Goal: Task Accomplishment & Management: Use online tool/utility

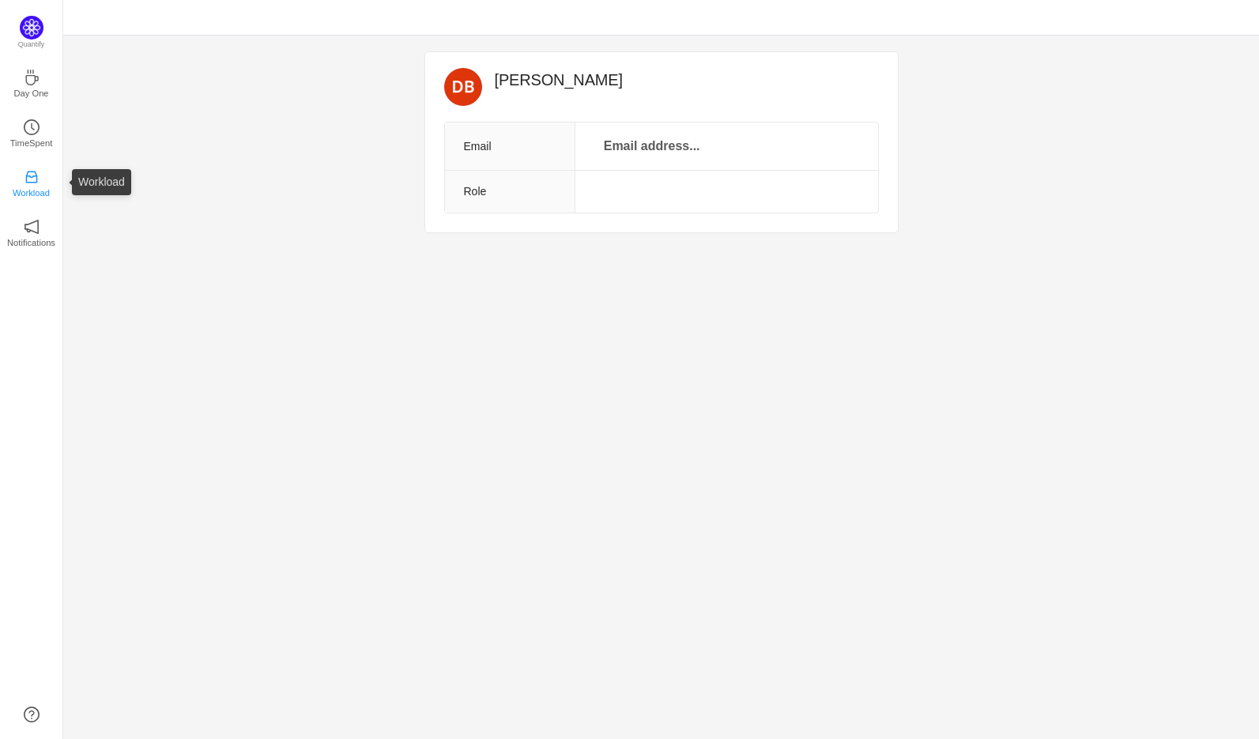
click at [32, 172] on icon "icon: inbox" at bounding box center [32, 177] width 16 height 16
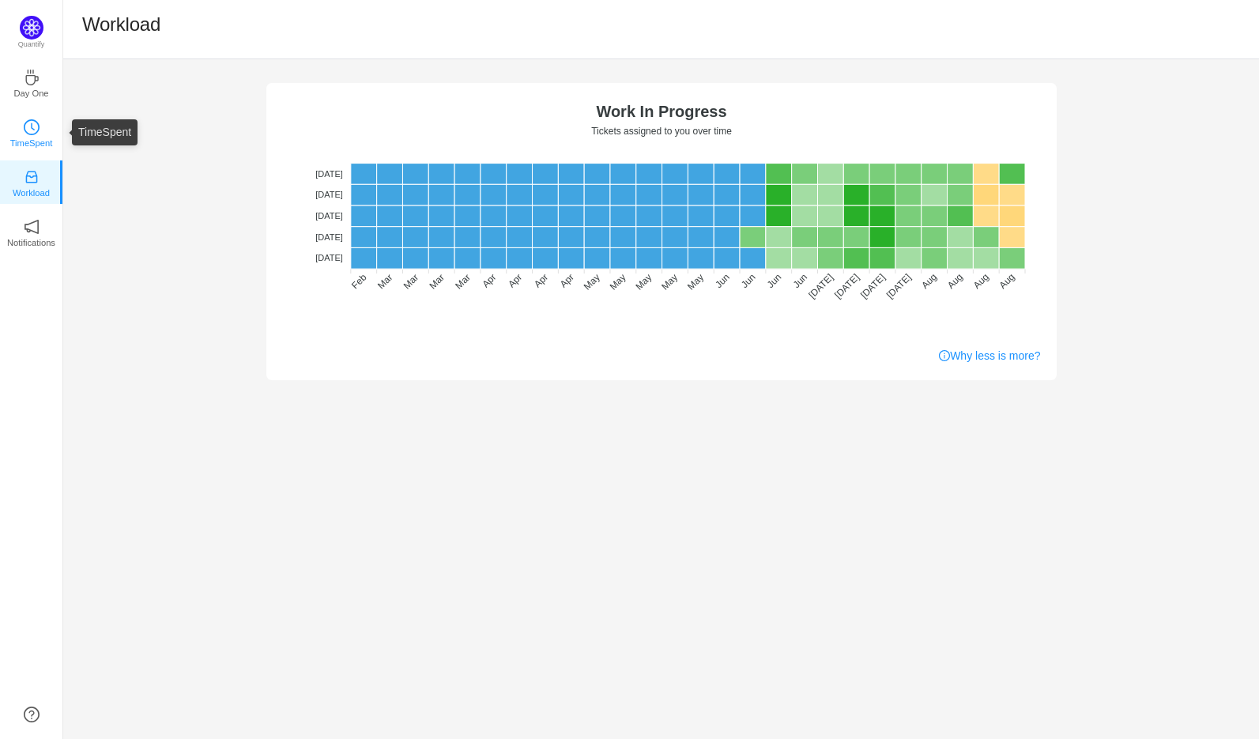
click at [35, 140] on p "TimeSpent" at bounding box center [31, 143] width 43 height 14
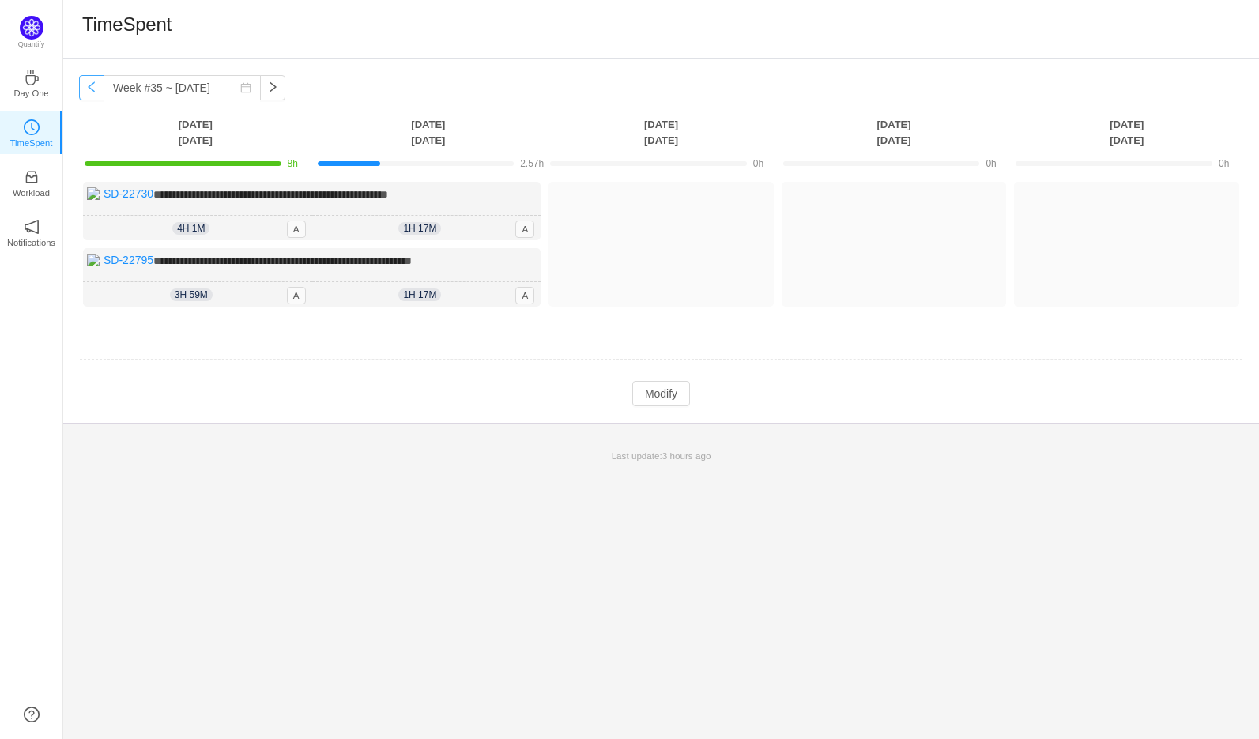
click at [89, 88] on button "button" at bounding box center [91, 87] width 25 height 25
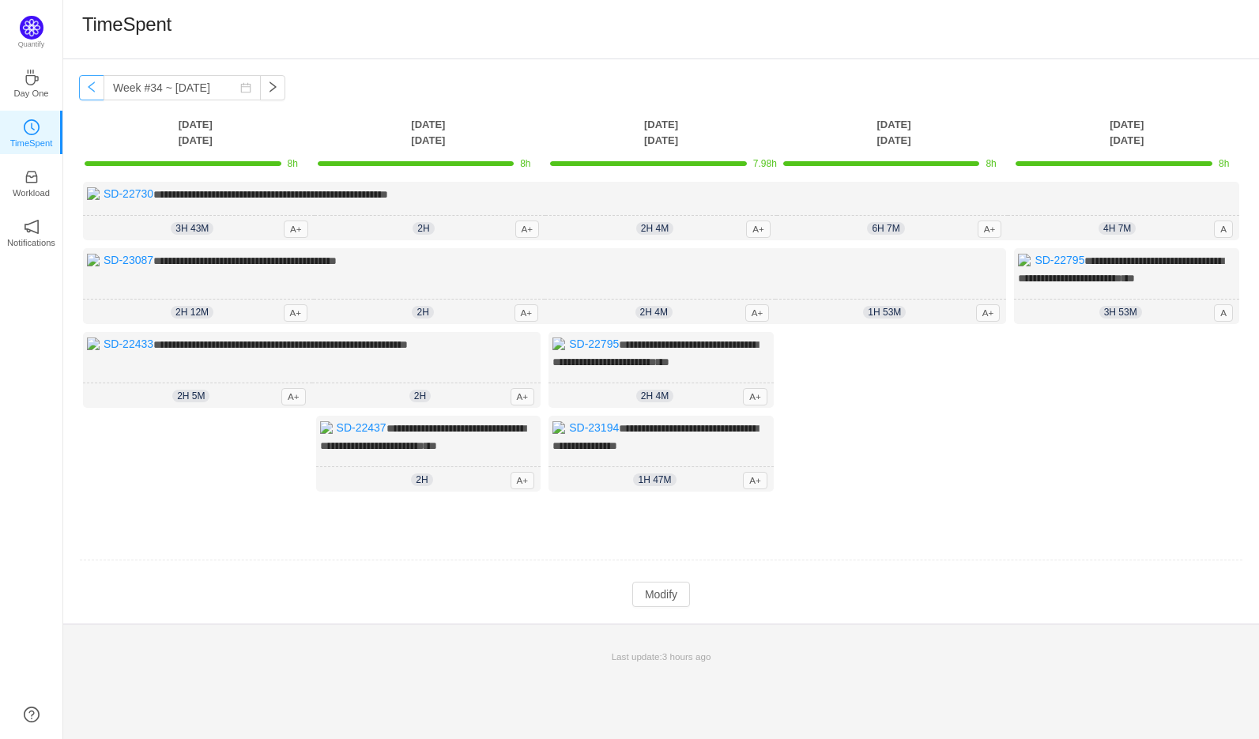
click at [89, 88] on button "button" at bounding box center [91, 87] width 25 height 25
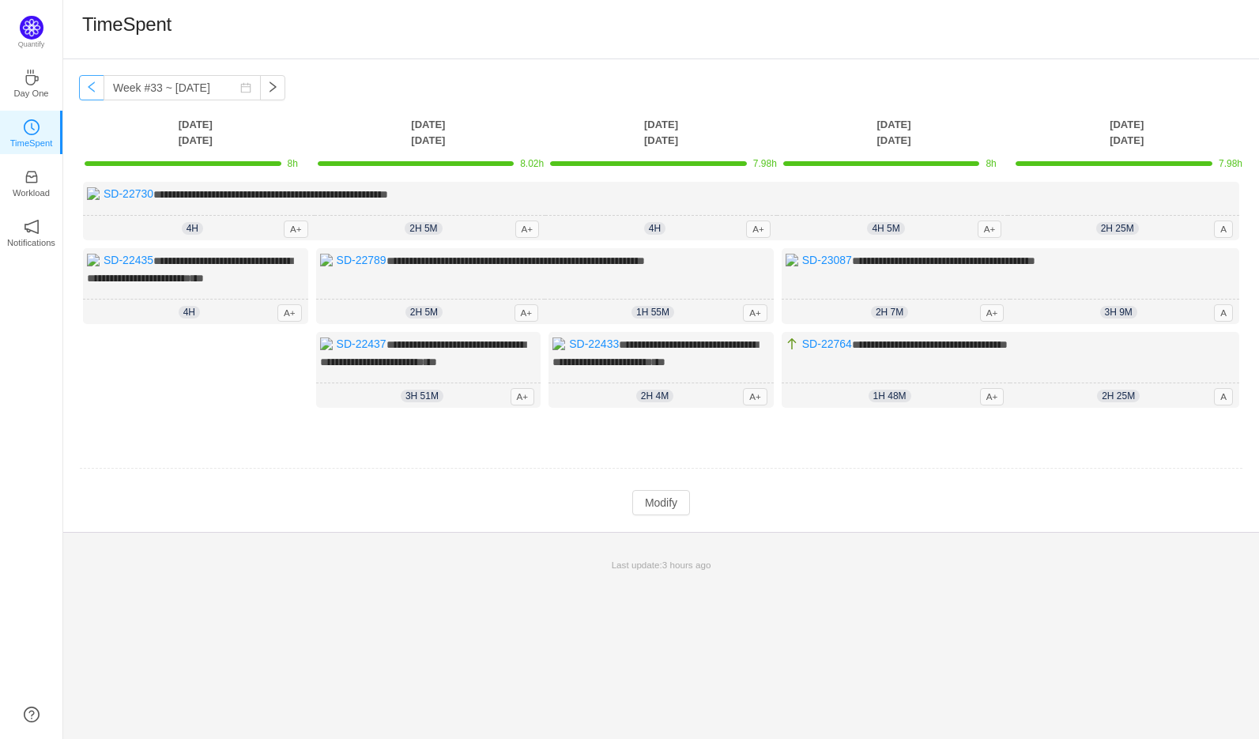
click at [89, 88] on button "button" at bounding box center [91, 87] width 25 height 25
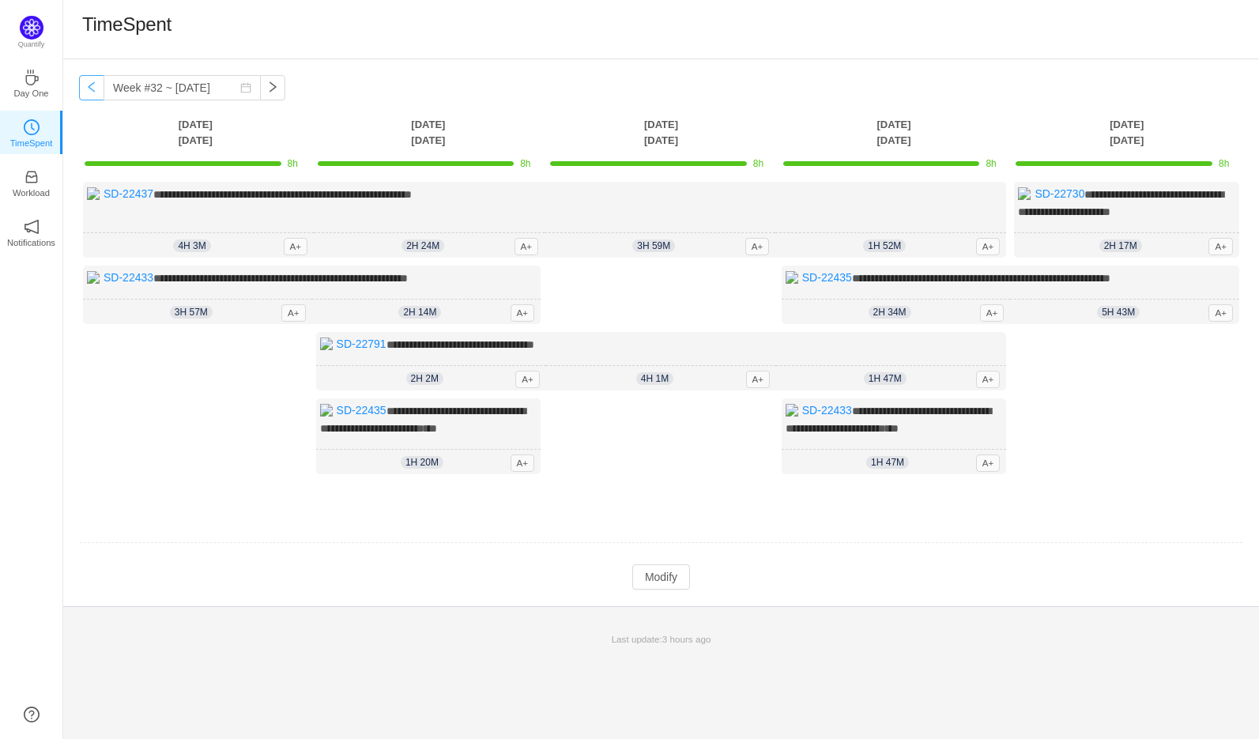
click at [89, 88] on button "button" at bounding box center [91, 87] width 25 height 25
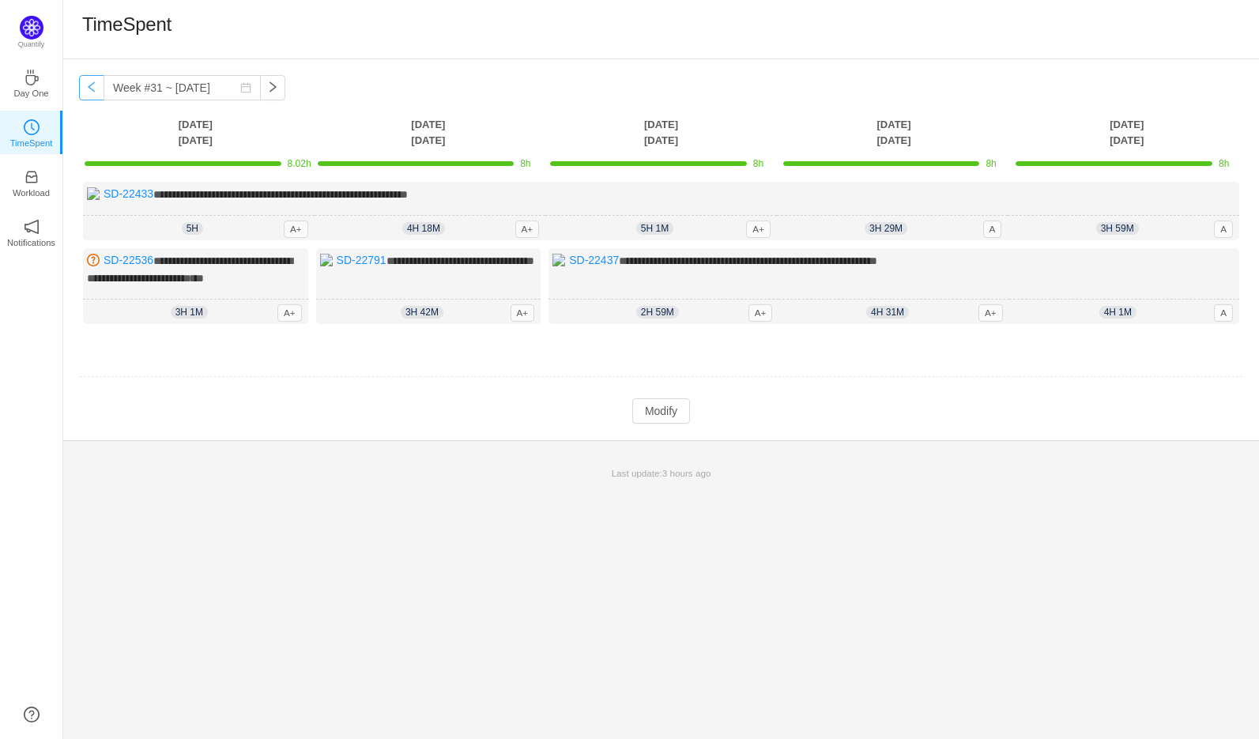
click at [89, 88] on button "button" at bounding box center [91, 87] width 25 height 25
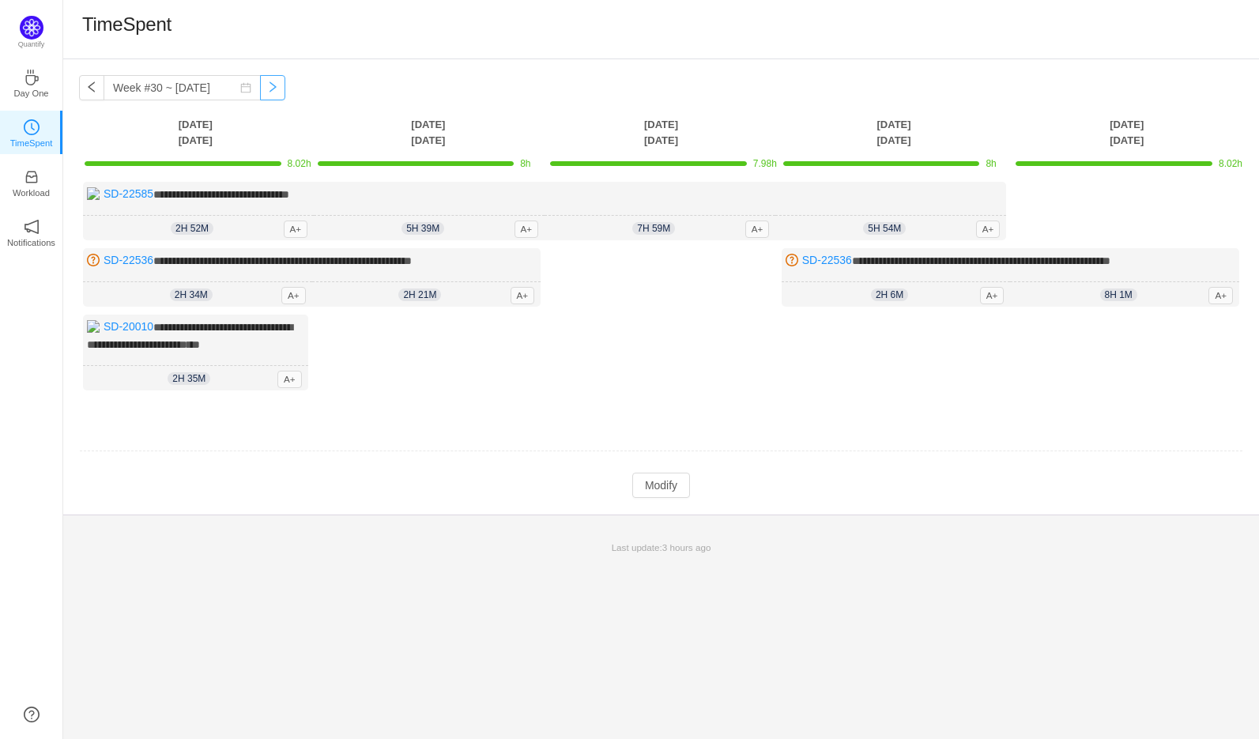
click at [263, 89] on button "button" at bounding box center [272, 87] width 25 height 25
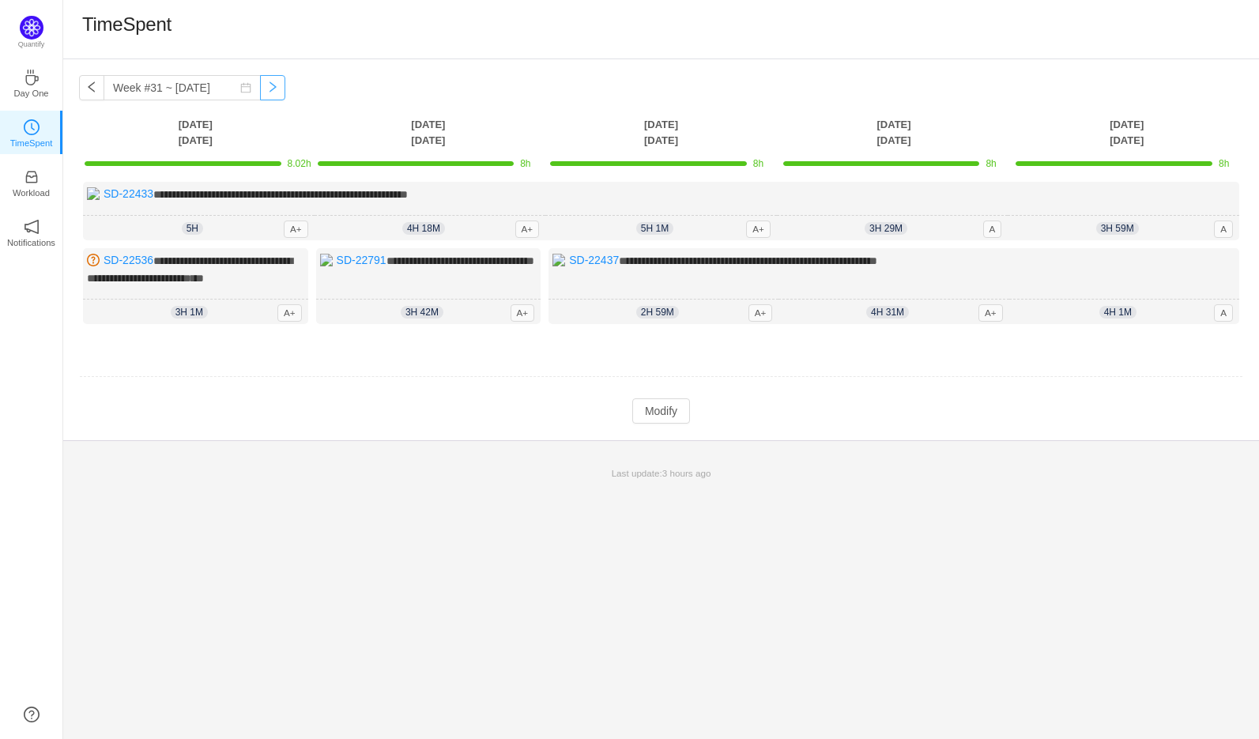
click at [264, 84] on button "button" at bounding box center [272, 87] width 25 height 25
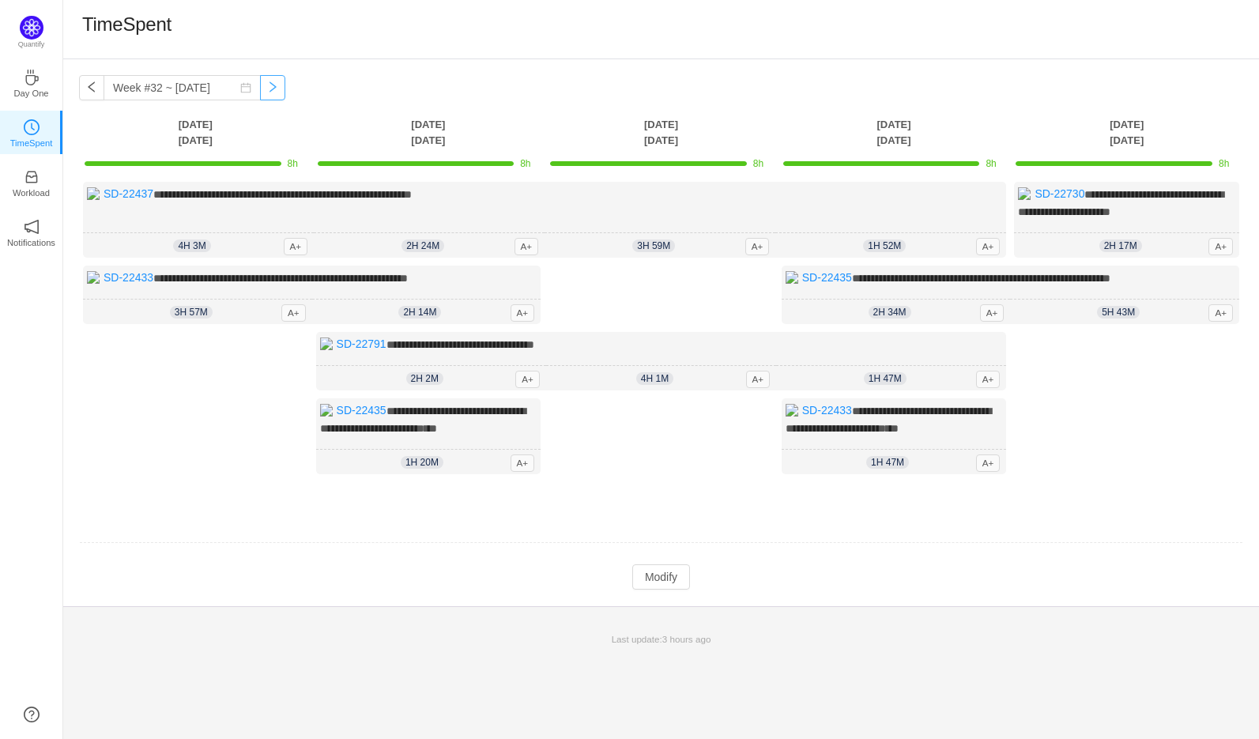
click at [260, 98] on button "button" at bounding box center [272, 87] width 25 height 25
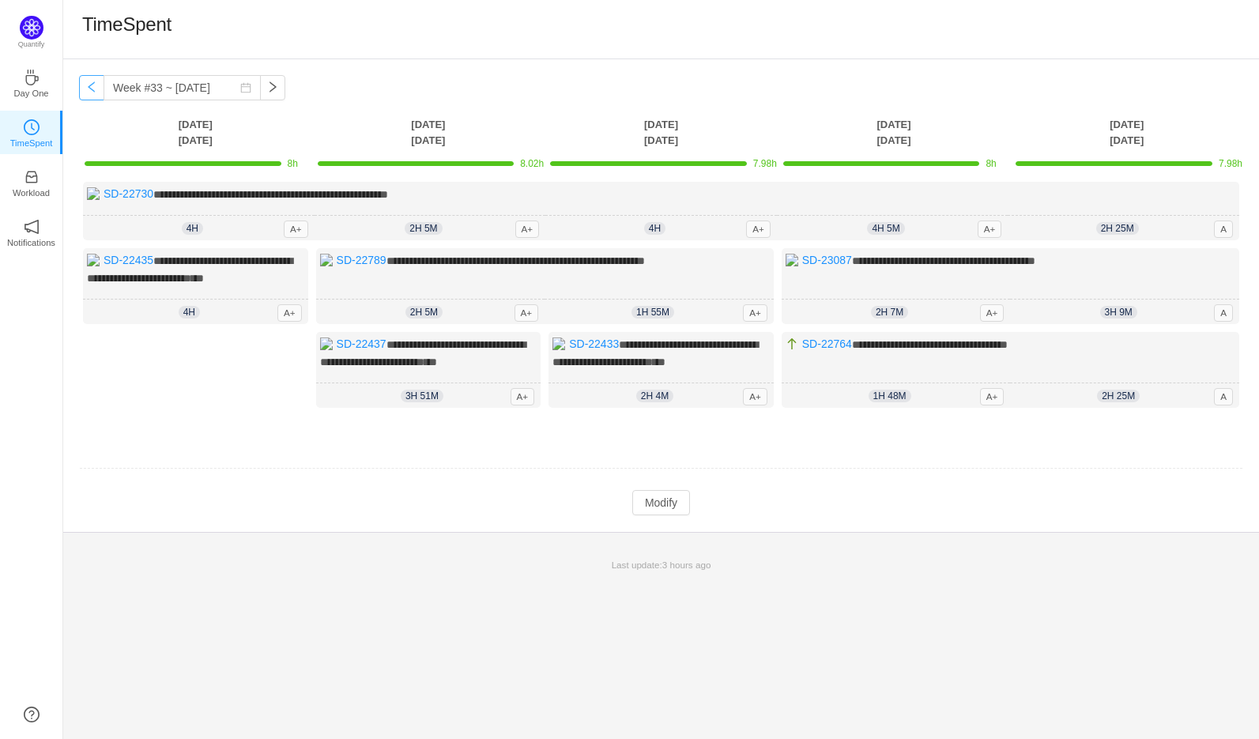
click at [89, 78] on button "button" at bounding box center [91, 87] width 25 height 25
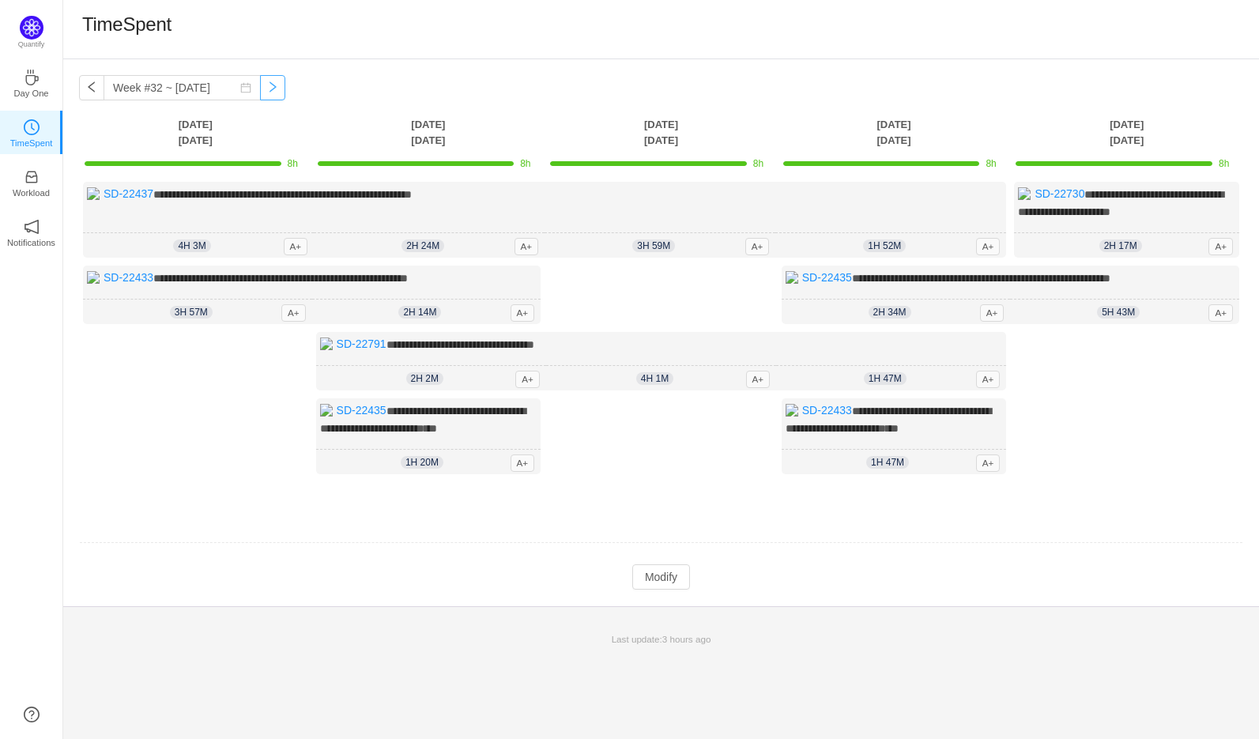
click at [262, 89] on button "button" at bounding box center [272, 87] width 25 height 25
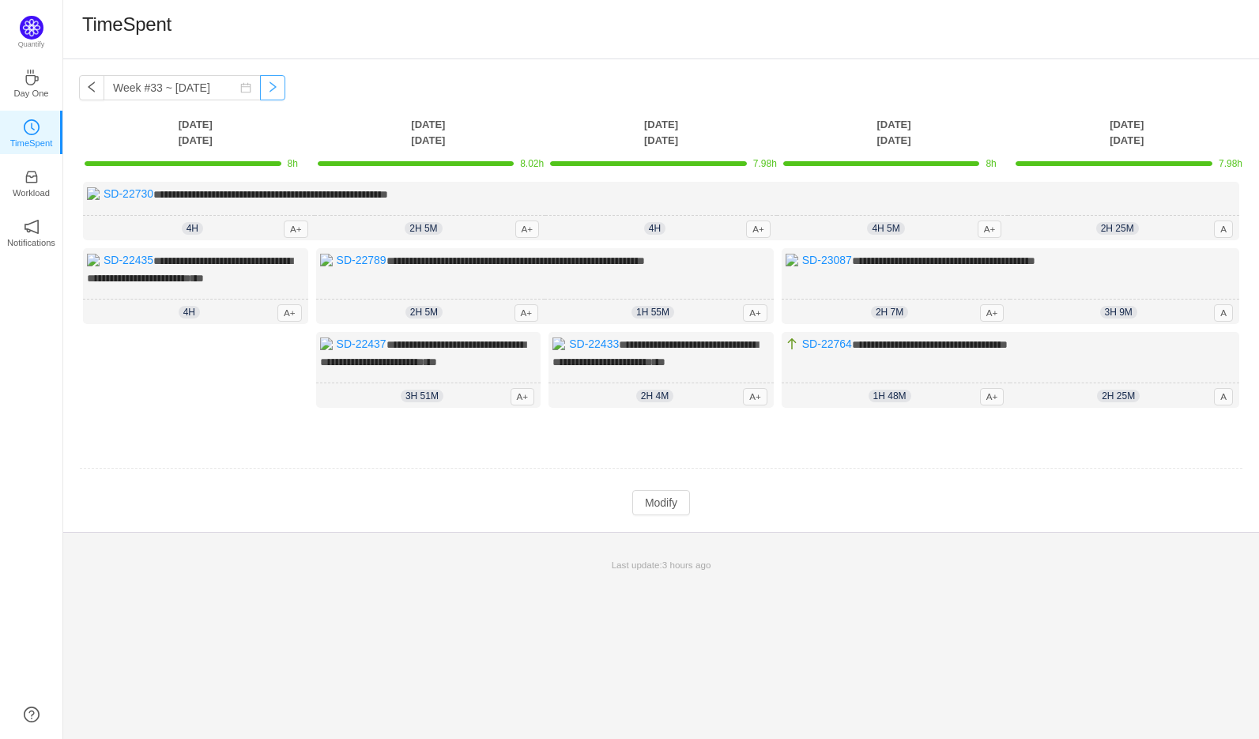
click at [262, 89] on button "button" at bounding box center [272, 87] width 25 height 25
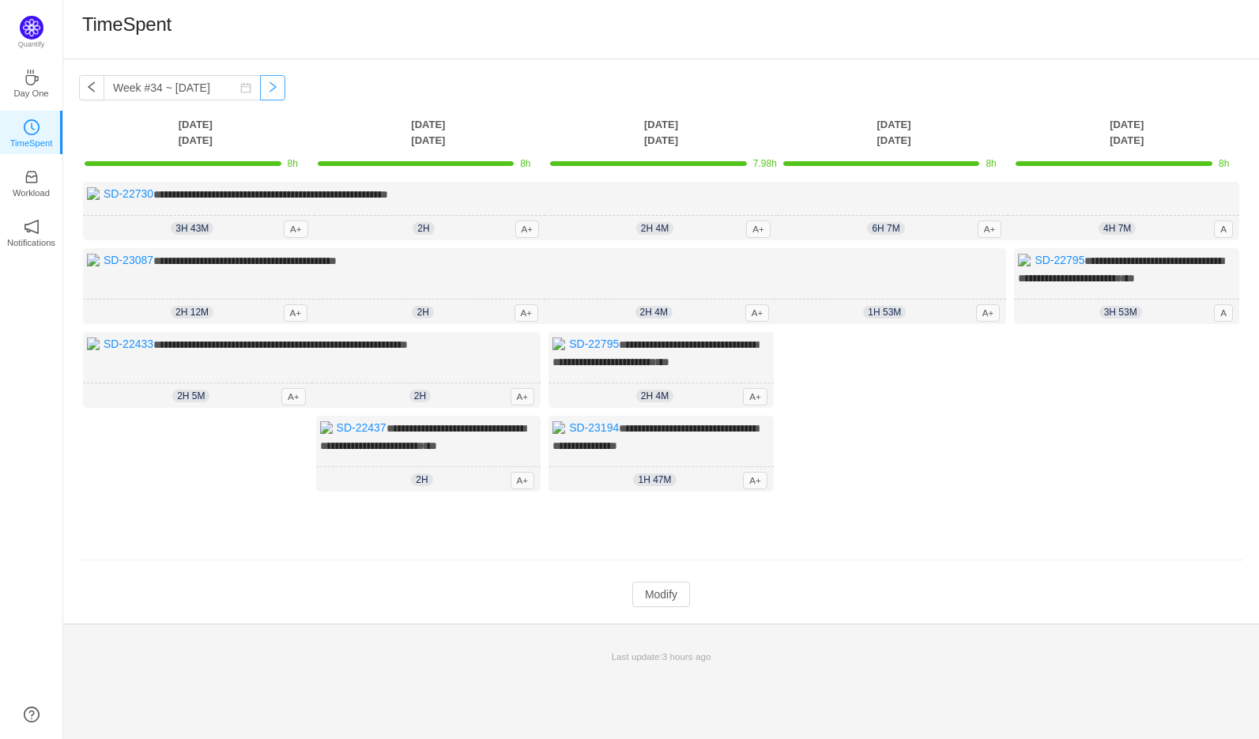
click at [261, 82] on button "button" at bounding box center [272, 87] width 25 height 25
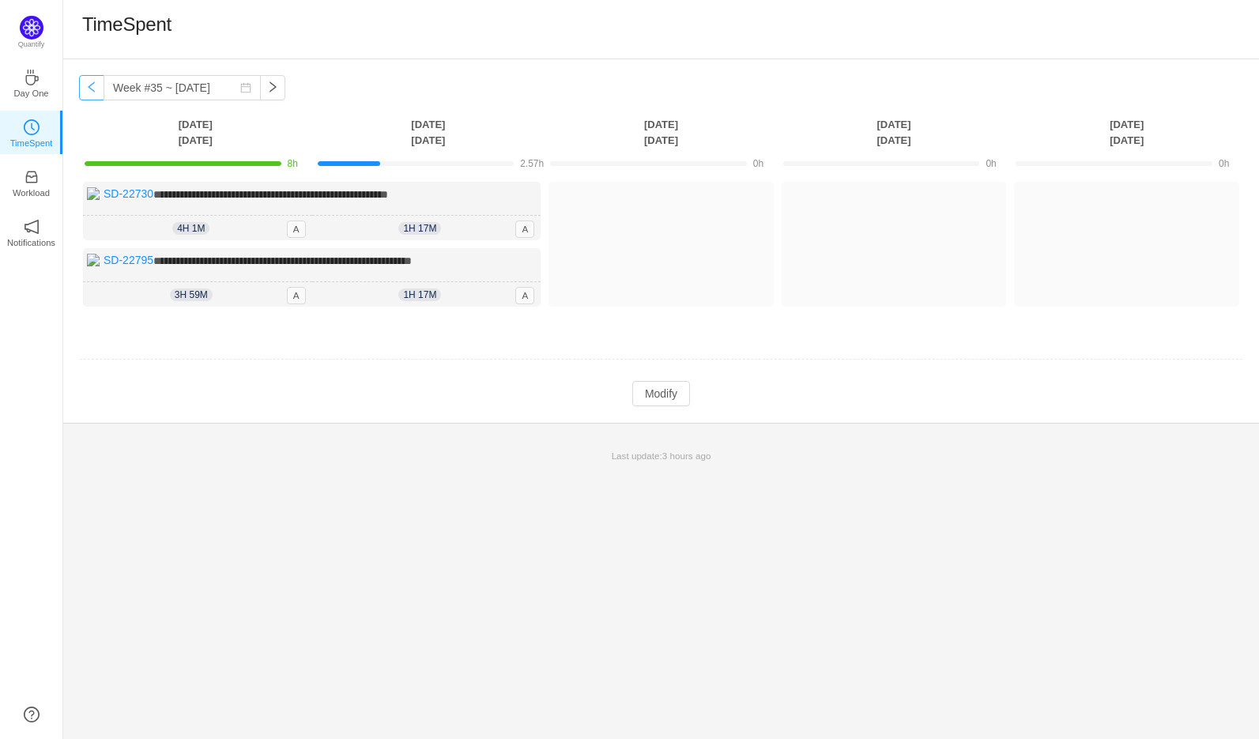
click at [99, 89] on button "button" at bounding box center [91, 87] width 25 height 25
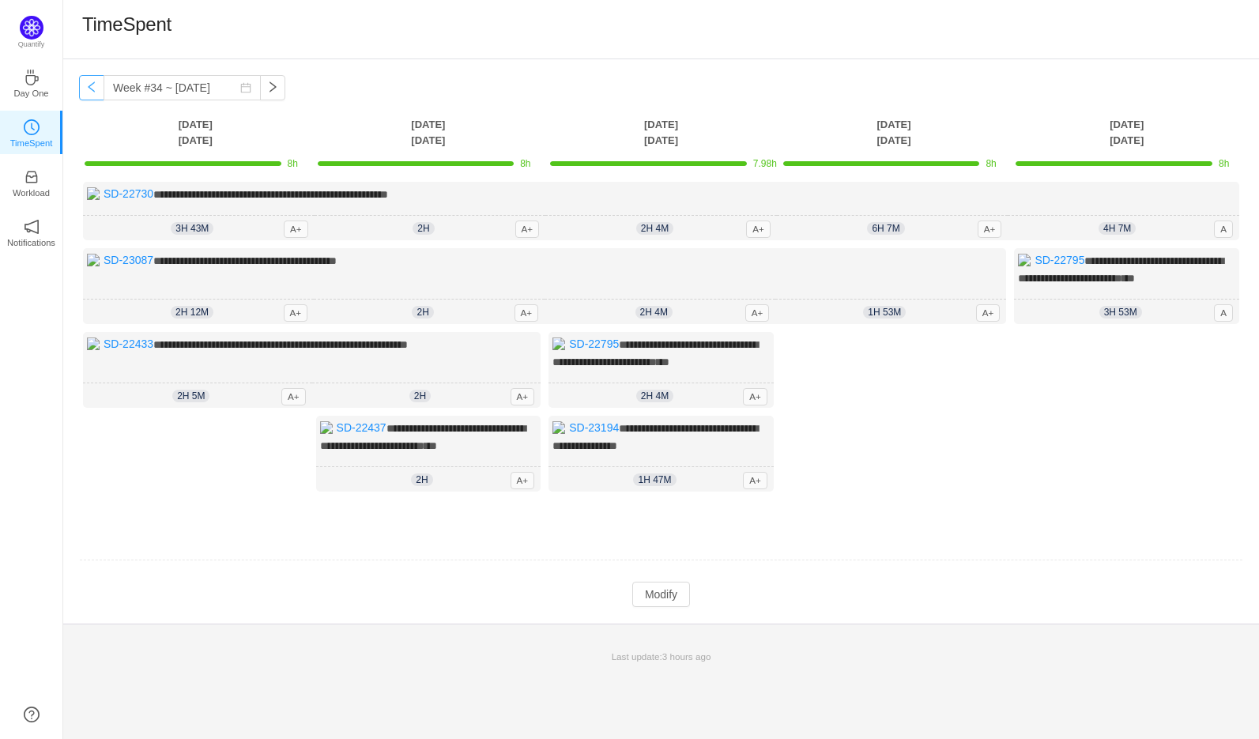
click at [99, 89] on button "button" at bounding box center [91, 87] width 25 height 25
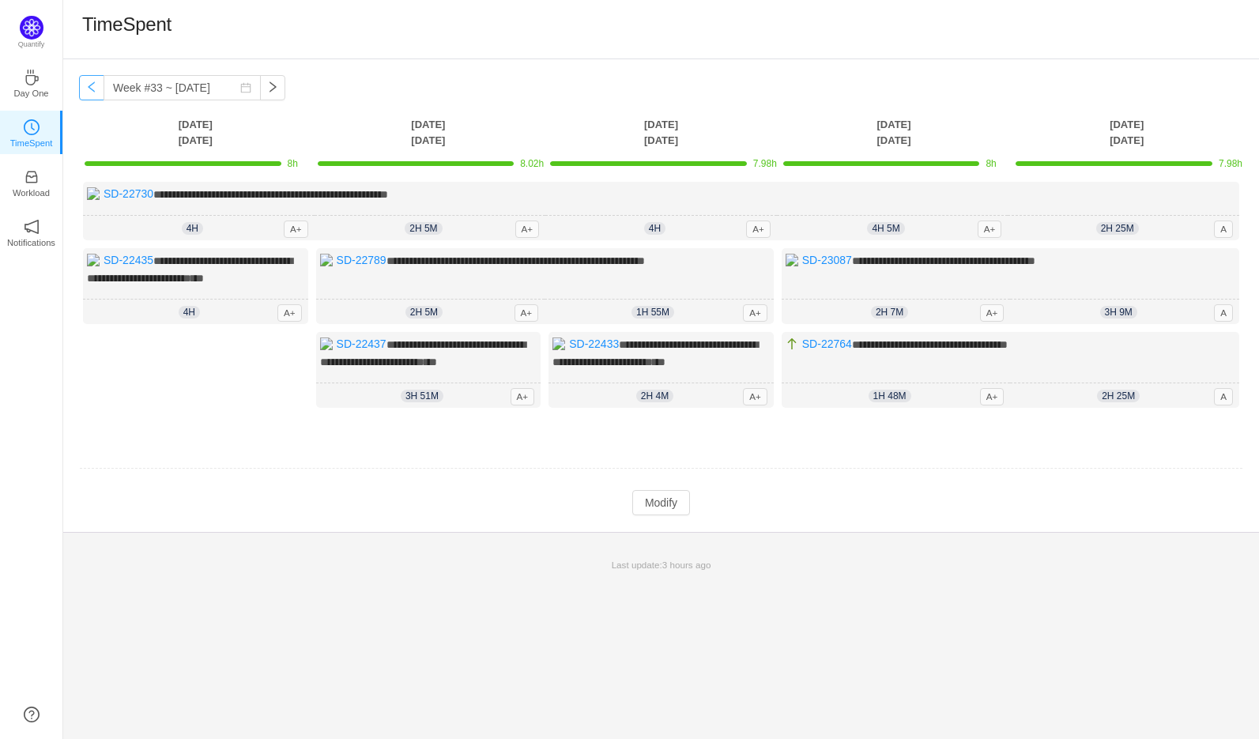
click at [99, 89] on button "button" at bounding box center [91, 87] width 25 height 25
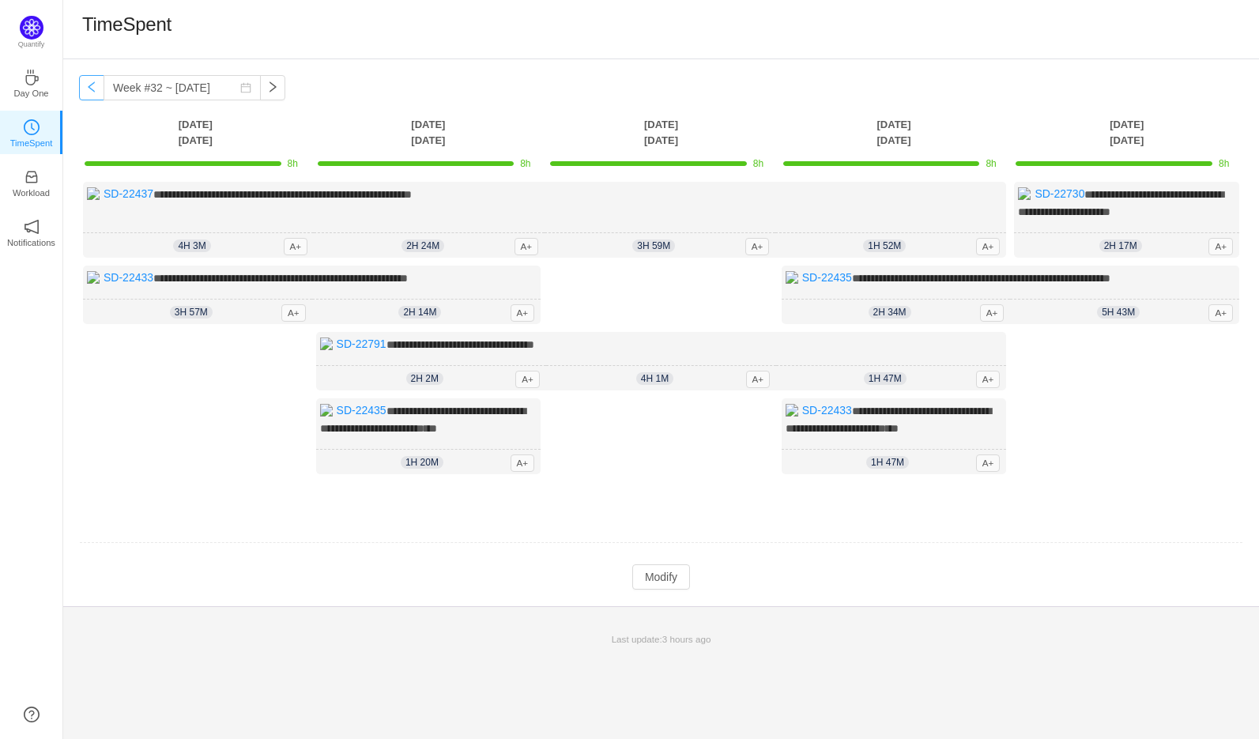
click at [99, 89] on button "button" at bounding box center [91, 87] width 25 height 25
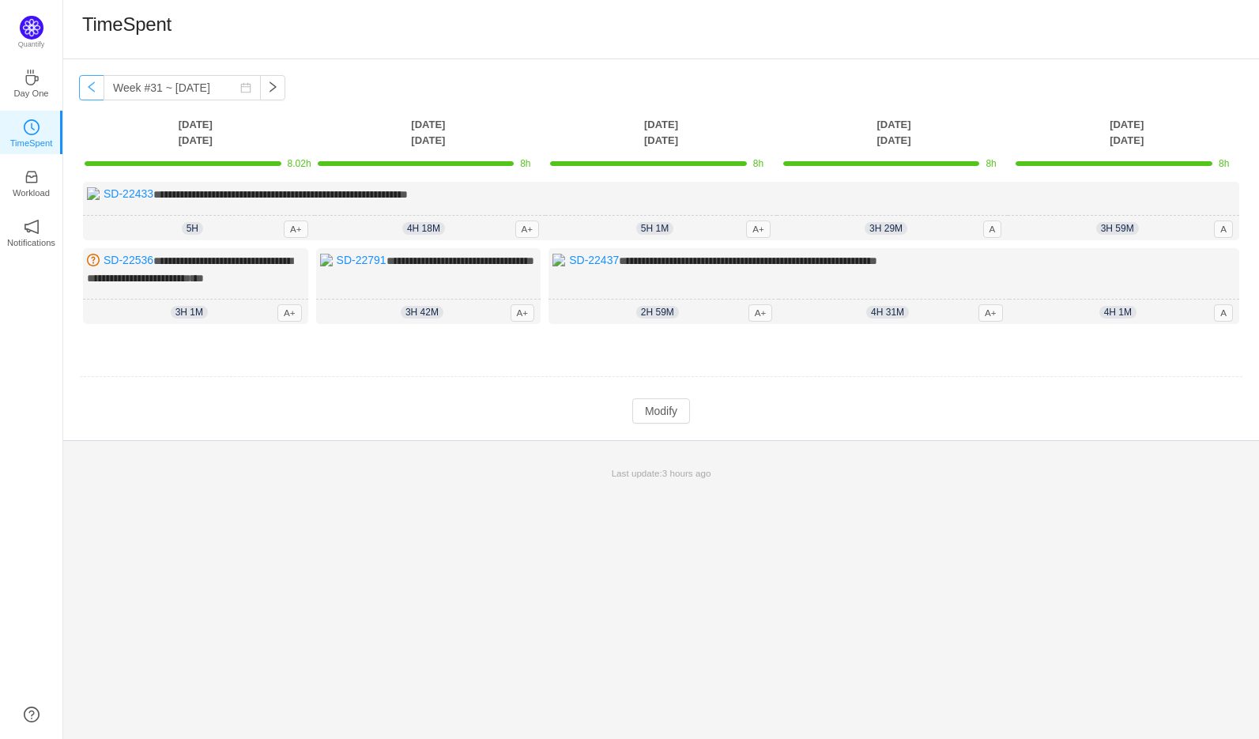
click at [99, 89] on button "button" at bounding box center [91, 87] width 25 height 25
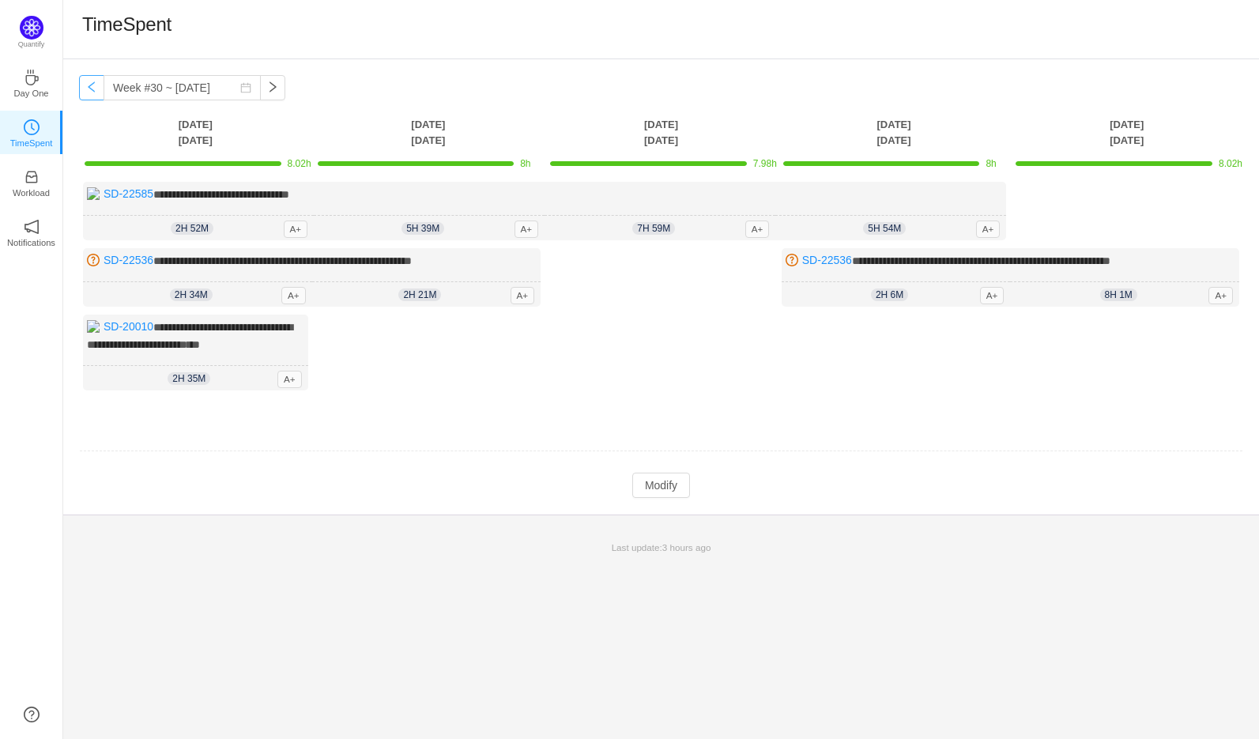
click at [99, 89] on button "button" at bounding box center [91, 87] width 25 height 25
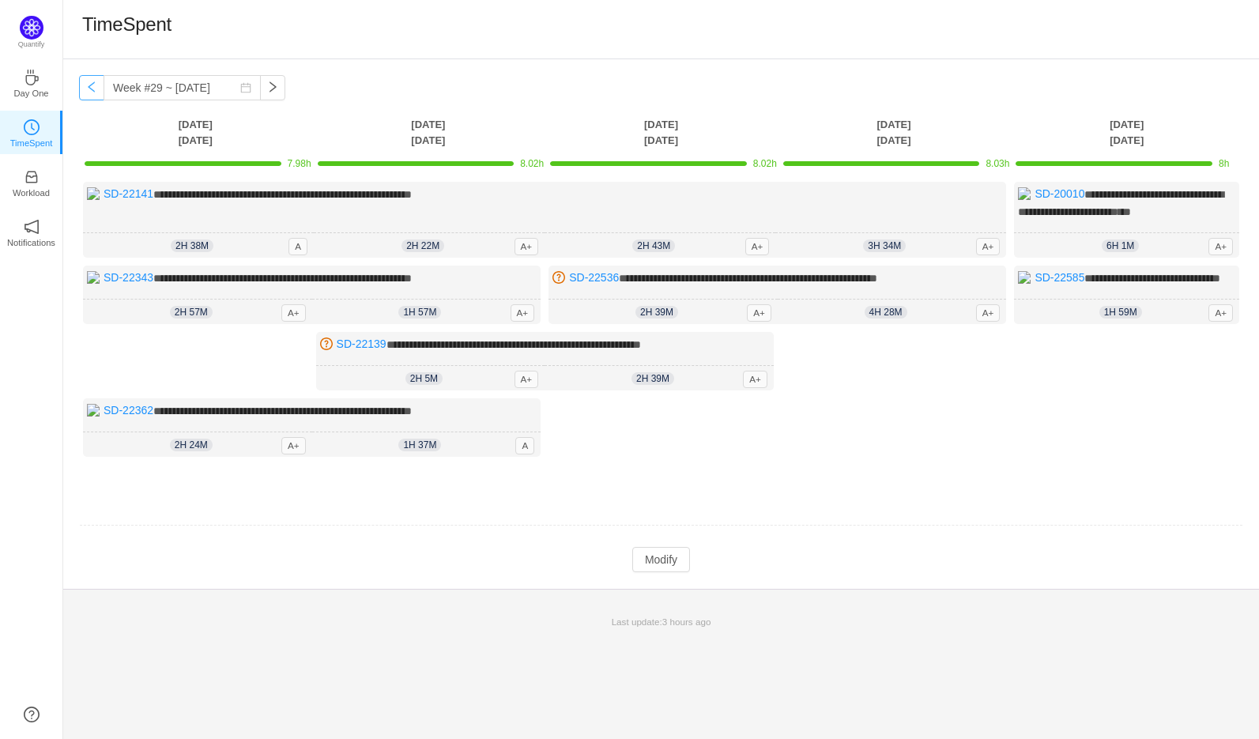
click at [99, 89] on button "button" at bounding box center [91, 87] width 25 height 25
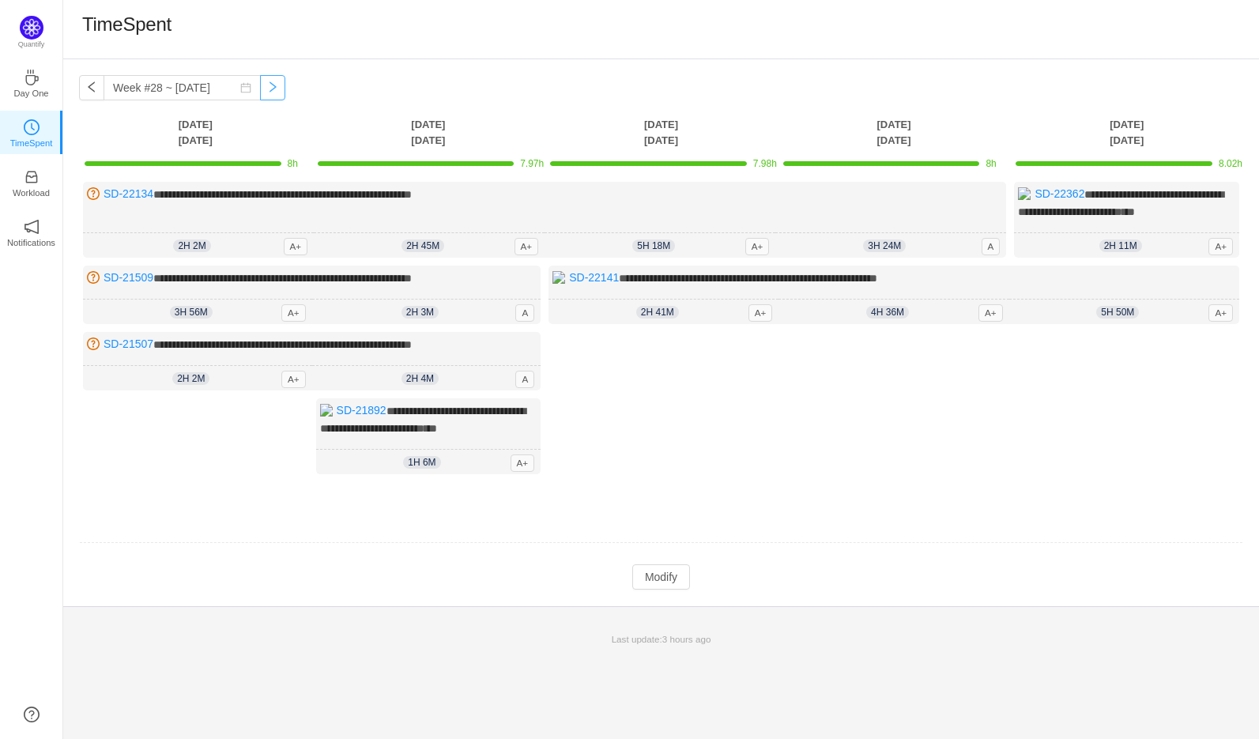
click at [260, 87] on button "button" at bounding box center [272, 87] width 25 height 25
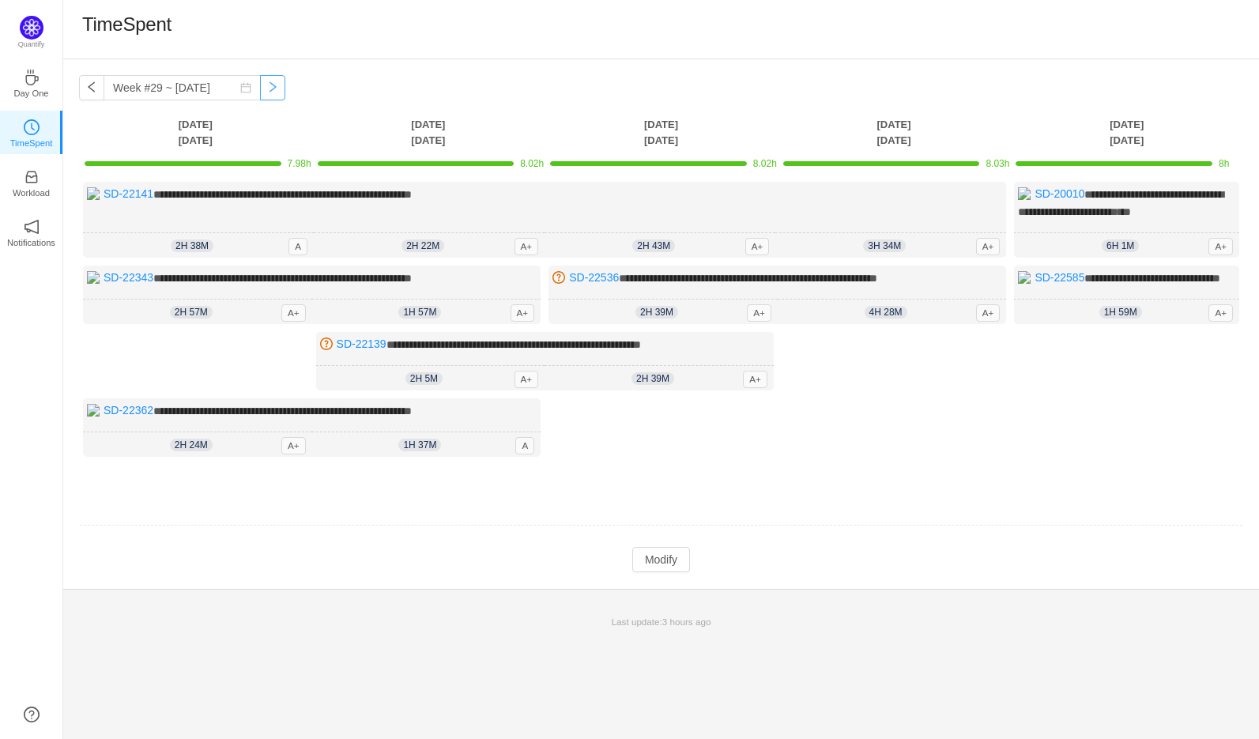
click at [260, 87] on button "button" at bounding box center [272, 87] width 25 height 25
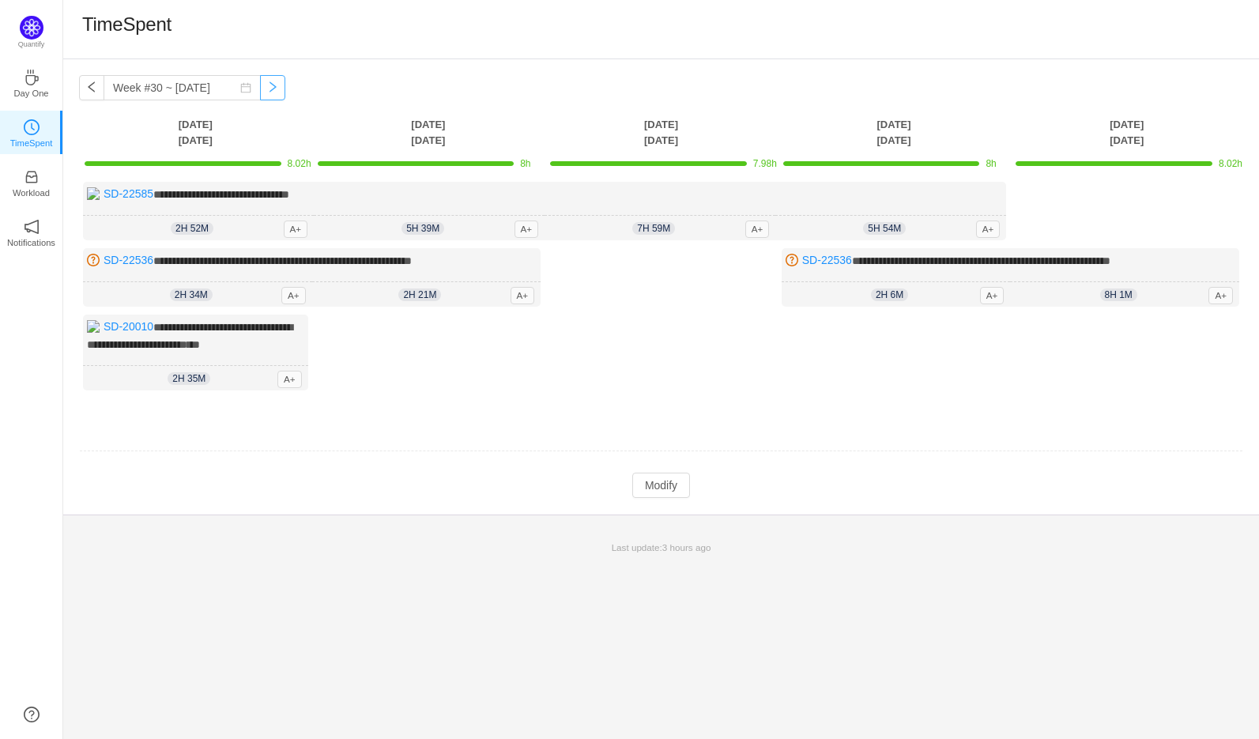
click at [260, 87] on button "button" at bounding box center [272, 87] width 25 height 25
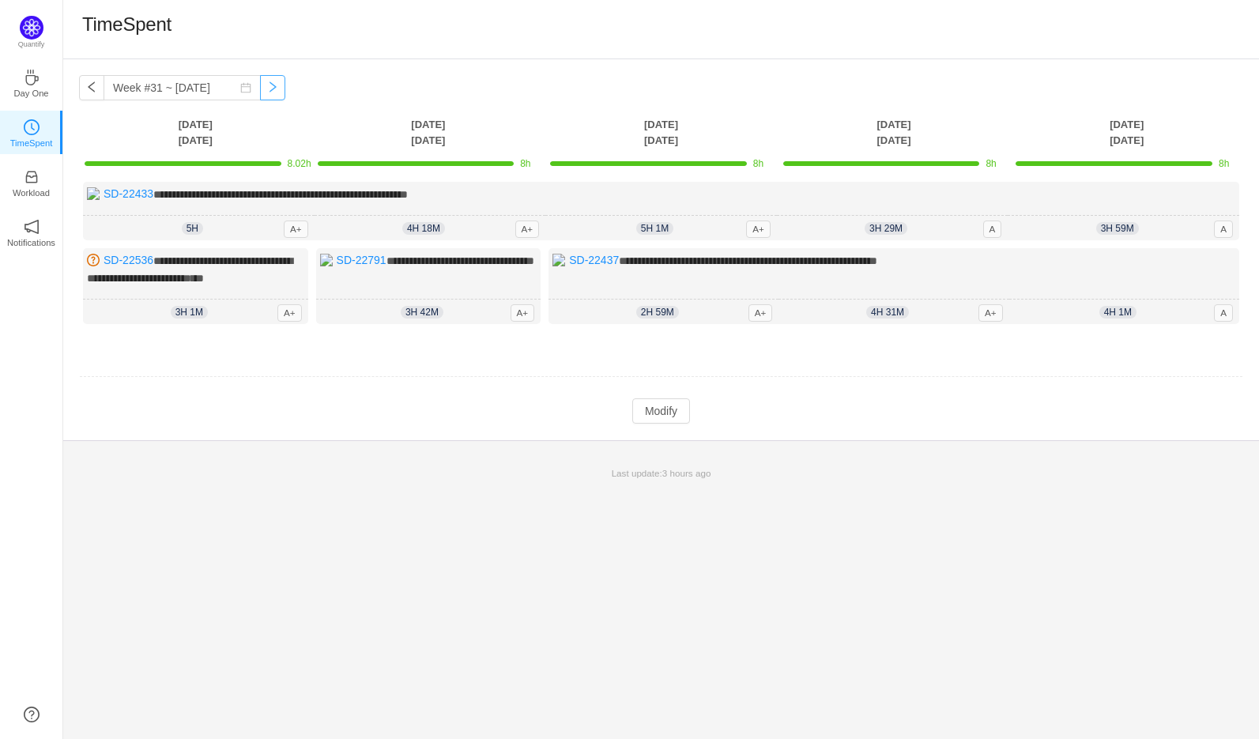
click at [260, 87] on button "button" at bounding box center [272, 87] width 25 height 25
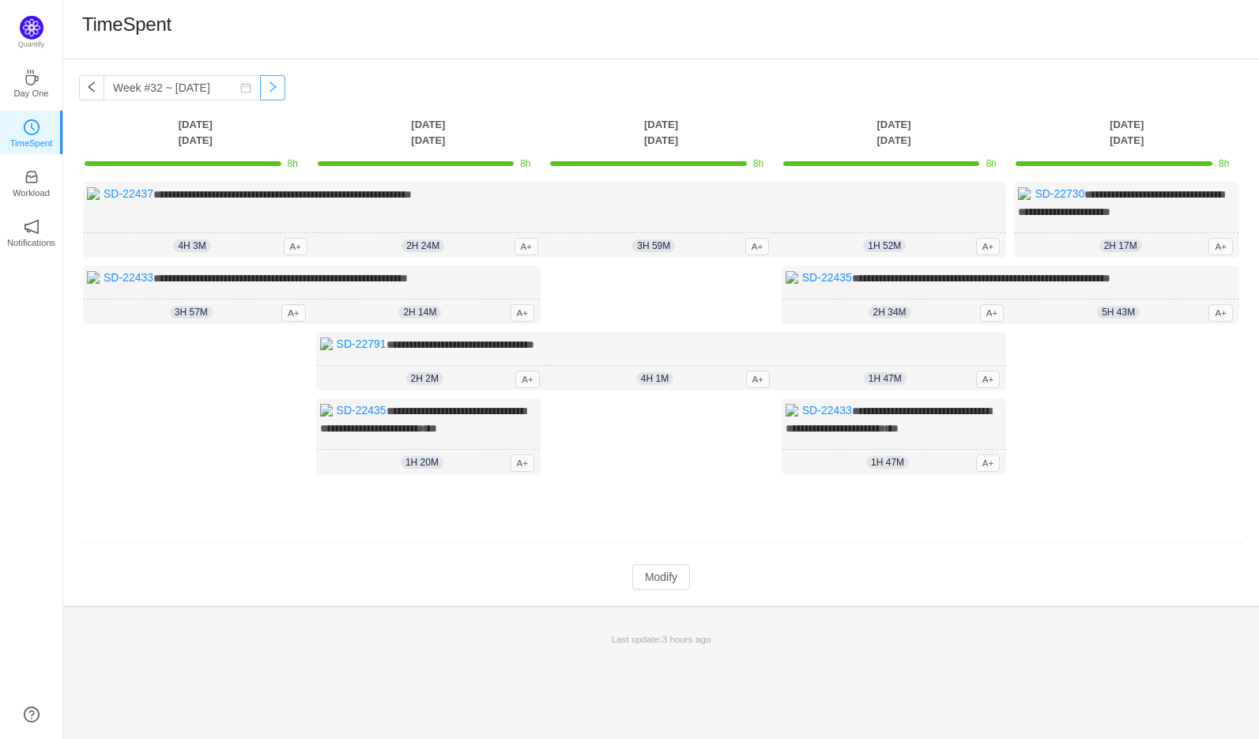
click at [260, 92] on button "button" at bounding box center [272, 87] width 25 height 25
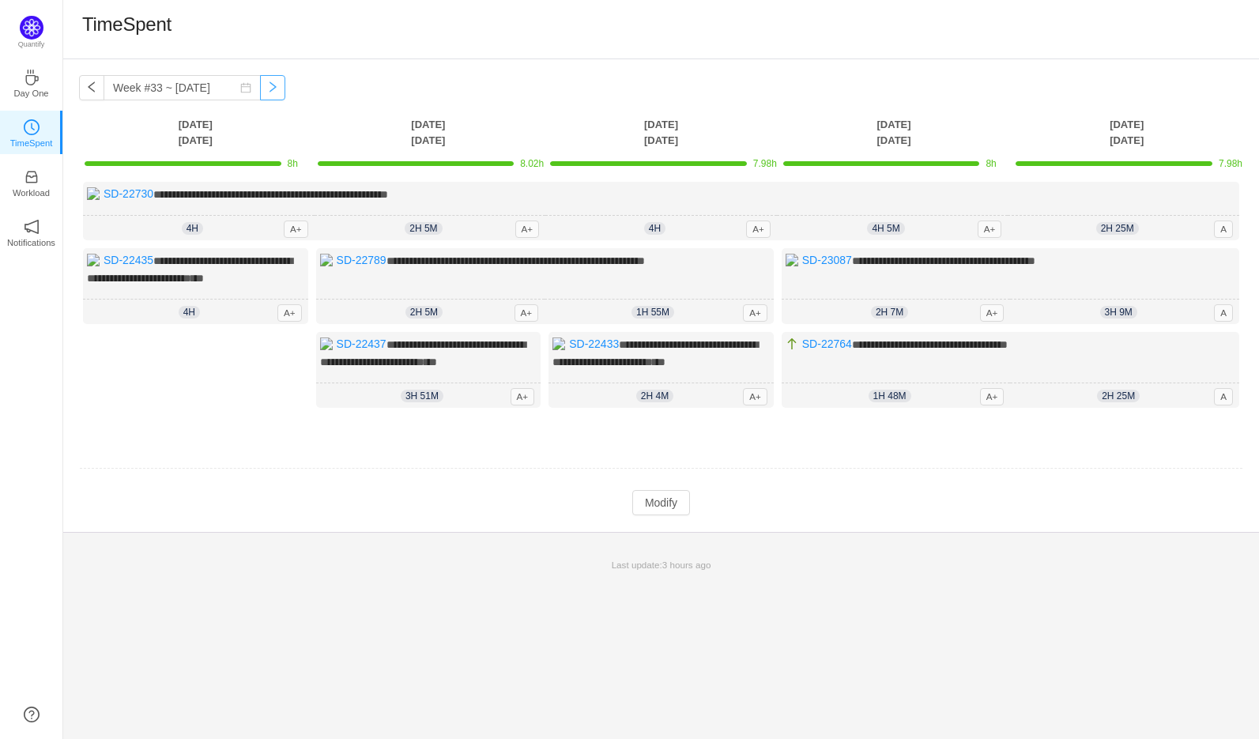
click at [260, 84] on button "button" at bounding box center [272, 87] width 25 height 25
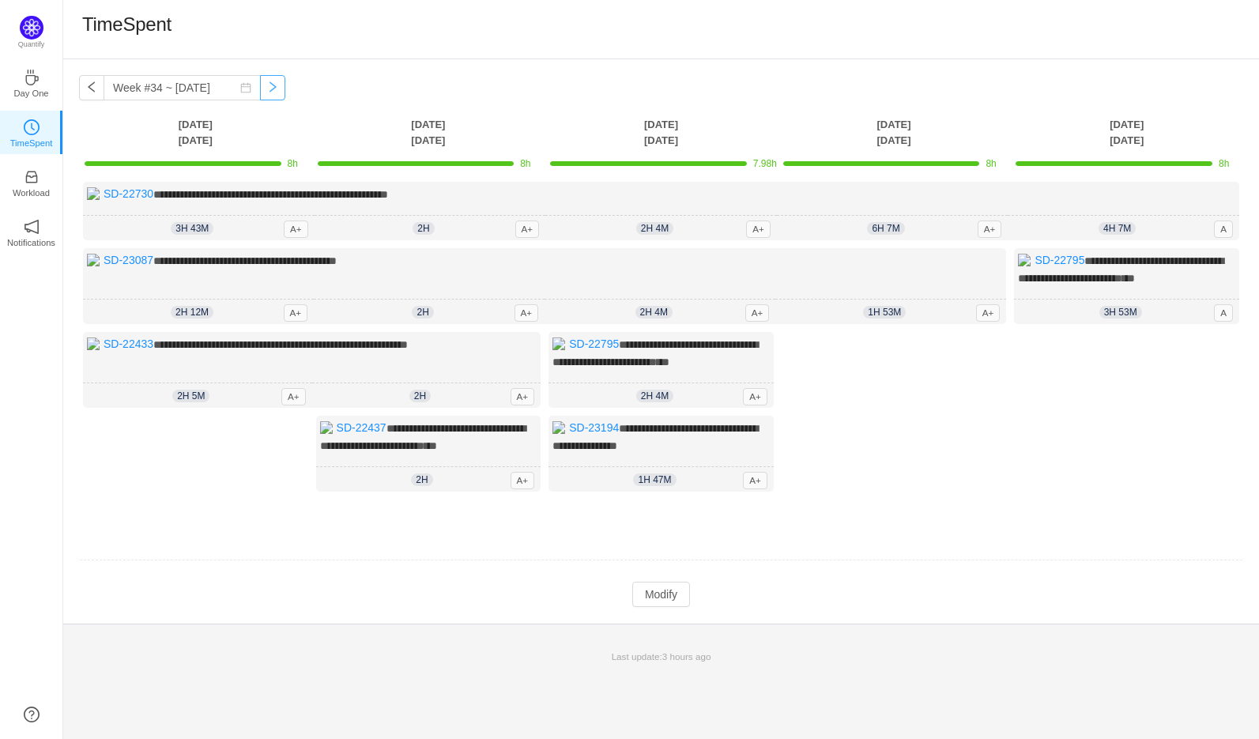
click at [260, 84] on button "button" at bounding box center [272, 87] width 25 height 25
type input "Week #35 ~ [DATE]"
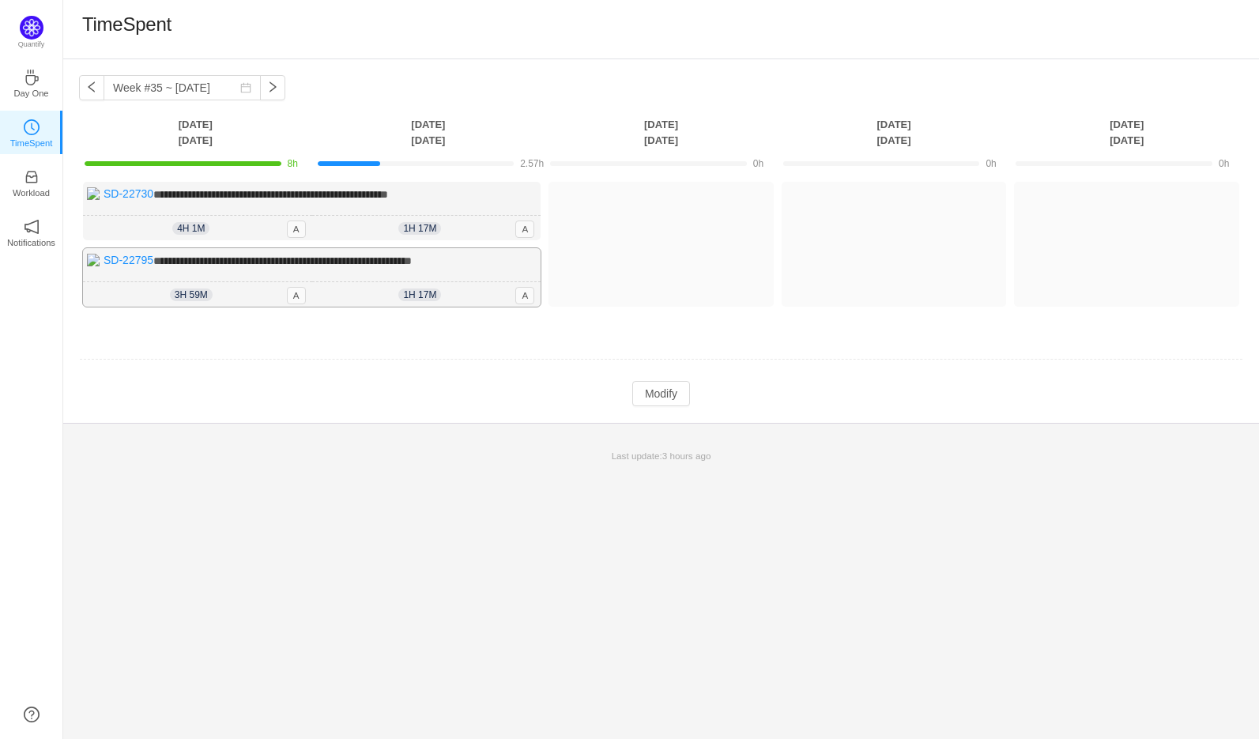
click at [412, 256] on span "**********" at bounding box center [282, 260] width 259 height 11
click at [383, 326] on td "**********" at bounding box center [661, 258] width 1165 height 164
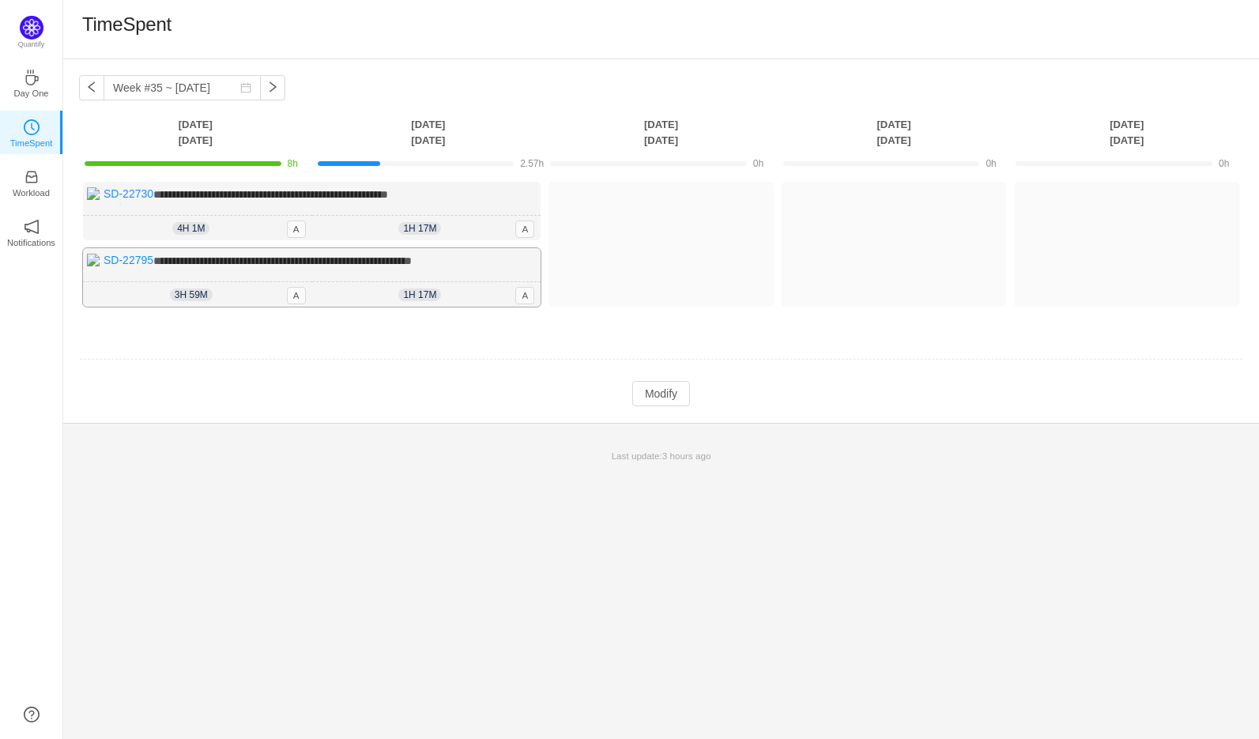
click at [412, 256] on span "**********" at bounding box center [282, 260] width 259 height 11
click at [422, 210] on div "**********" at bounding box center [312, 211] width 458 height 59
click at [125, 199] on link "SD-22730" at bounding box center [129, 193] width 50 height 13
click at [20, 39] on p "Quantify" at bounding box center [31, 46] width 39 height 14
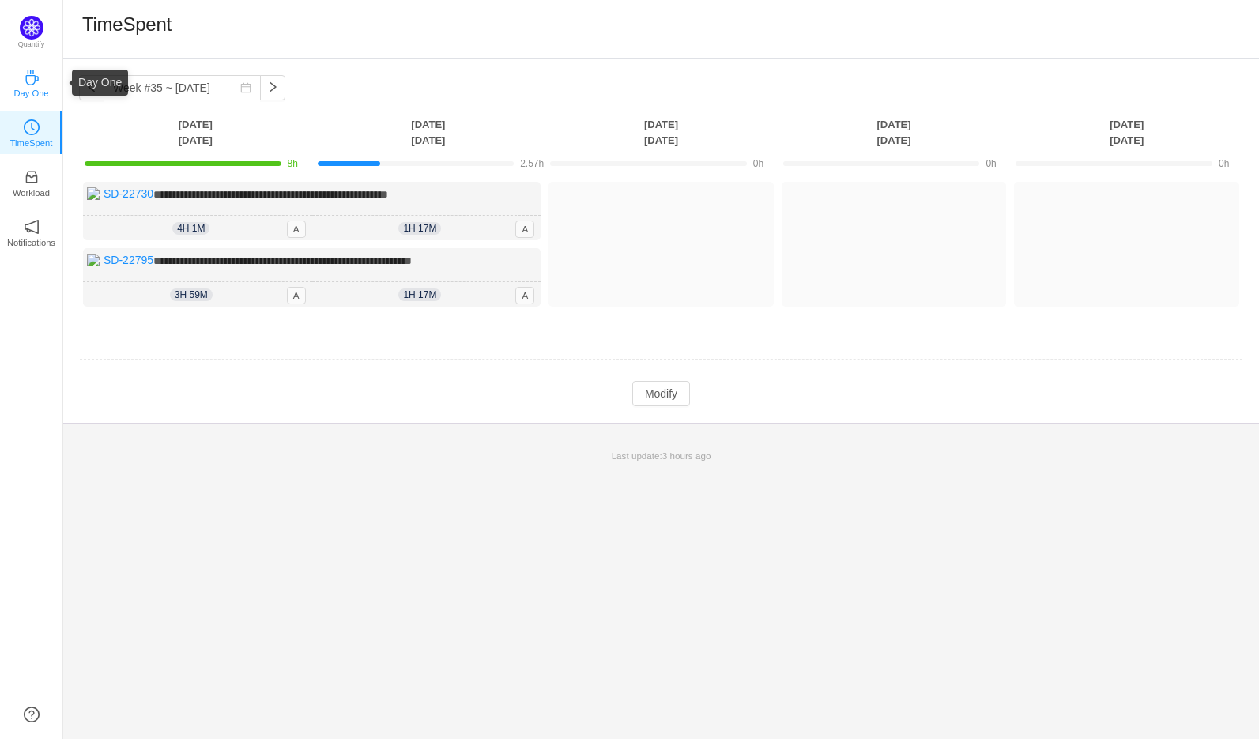
click at [26, 86] on p "Day One" at bounding box center [30, 93] width 35 height 14
